Goal: Navigation & Orientation: Find specific page/section

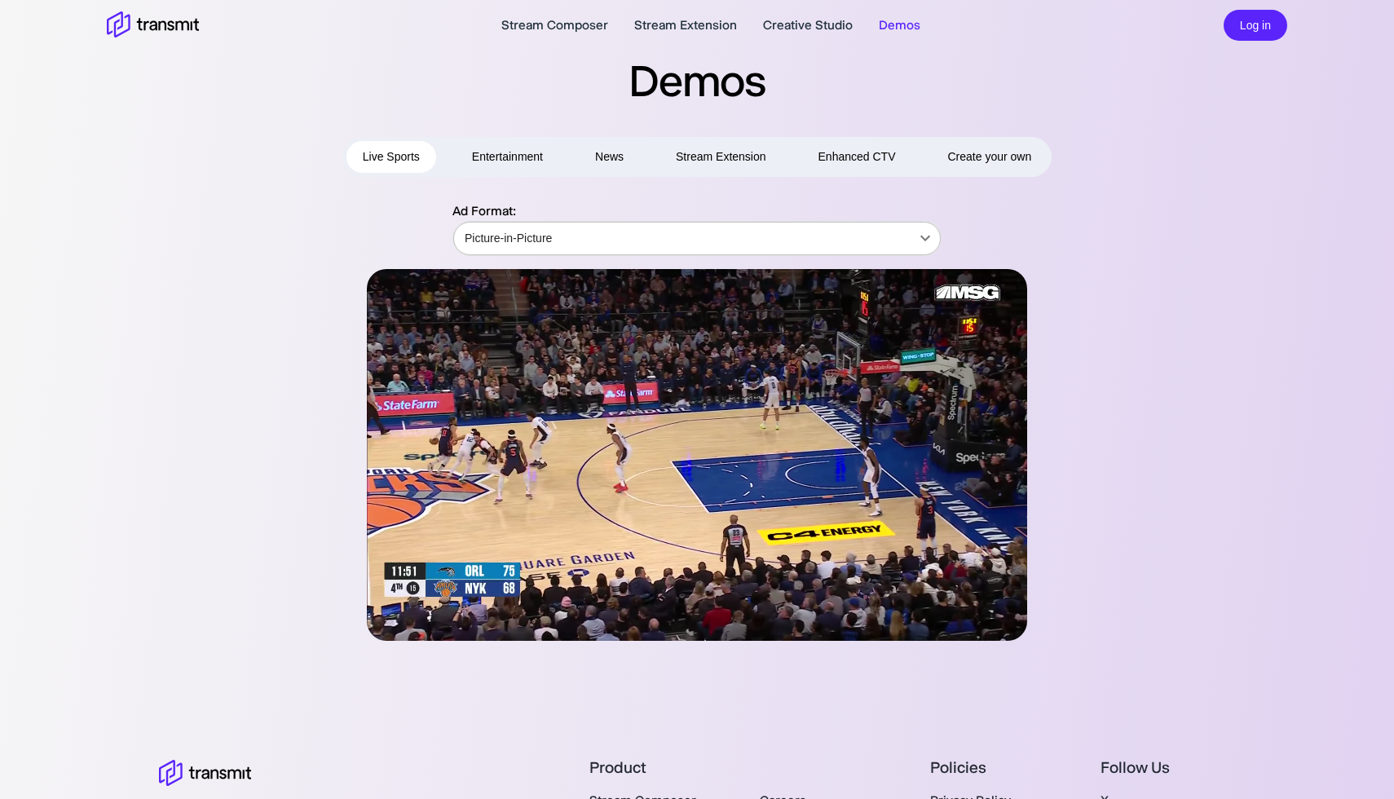
click at [623, 258] on body "Stream Composer Stream Extension Creative Studio Demos Log in Demos Live Sports…" at bounding box center [697, 399] width 1394 height 799
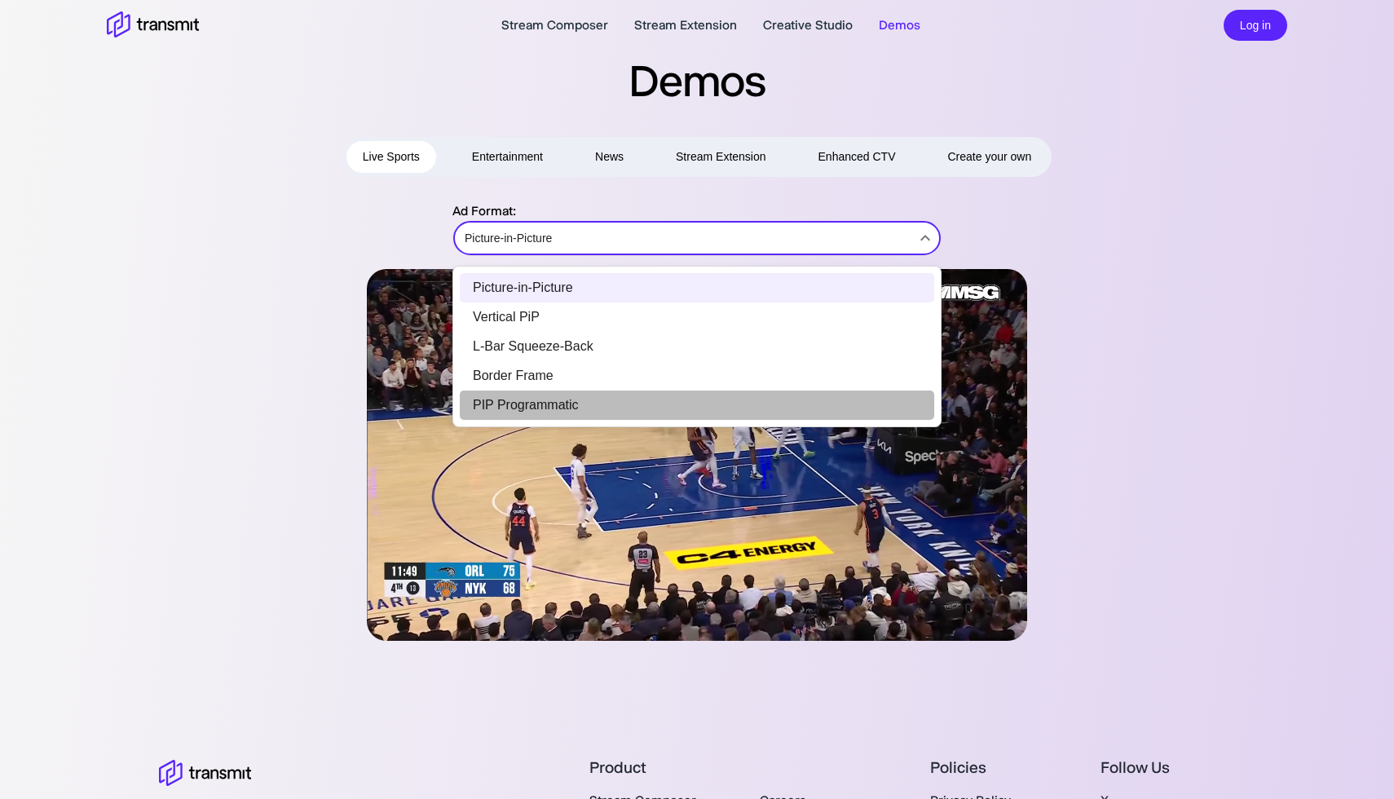
click at [581, 402] on li "PIP Programmatic" at bounding box center [697, 404] width 474 height 29
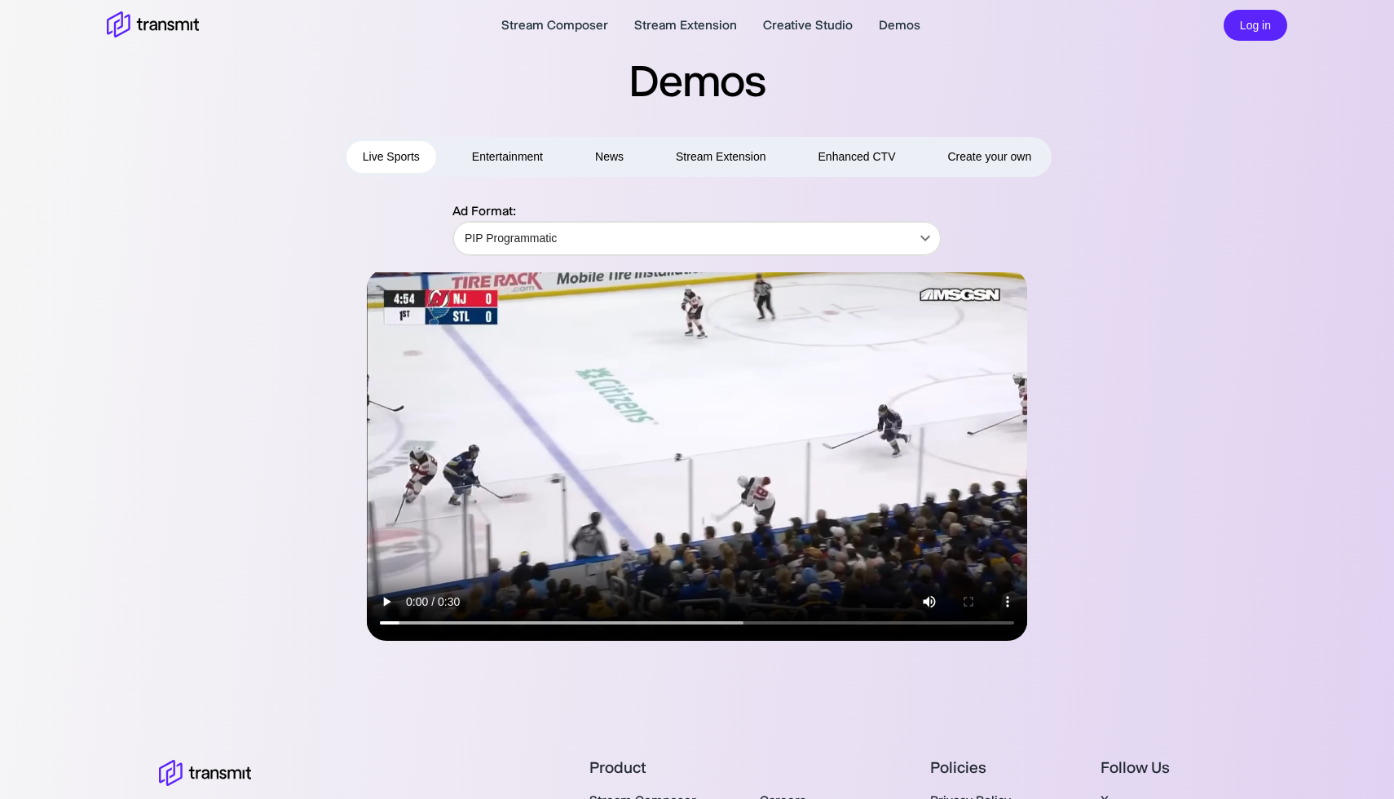
click at [1134, 472] on div at bounding box center [697, 455] width 944 height 372
click at [563, 235] on body "Stream Composer Stream Extension Creative Studio Demos Log in Demos Live Sports…" at bounding box center [697, 399] width 1394 height 799
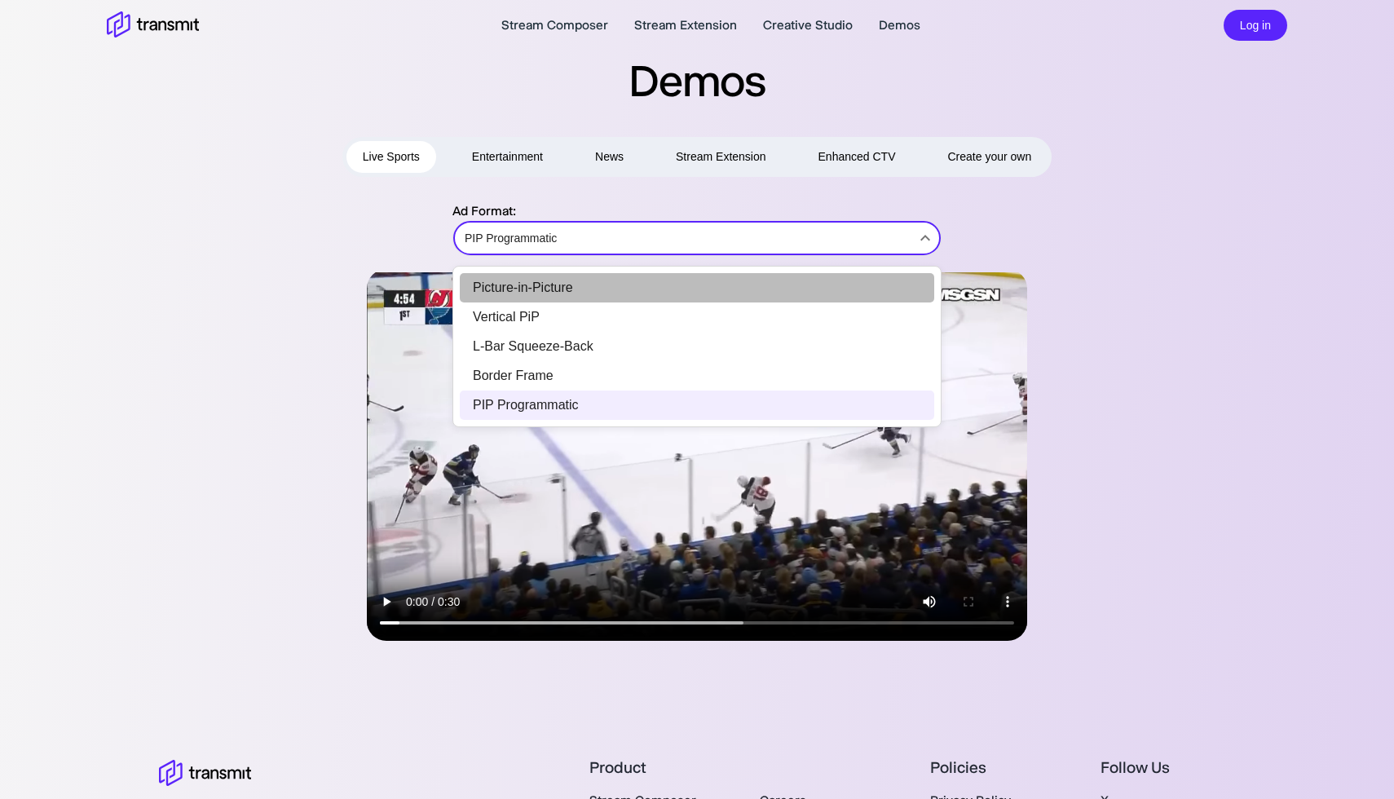
click at [554, 285] on li "Picture-in-Picture" at bounding box center [697, 287] width 474 height 29
type input "Picture-in-Picture"
